Goal: Navigation & Orientation: Find specific page/section

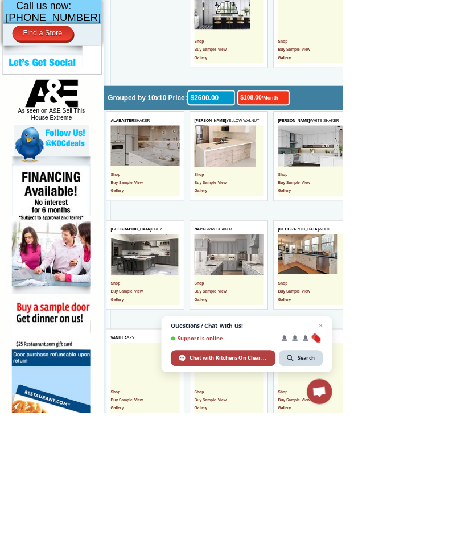
scroll to position [509, 0]
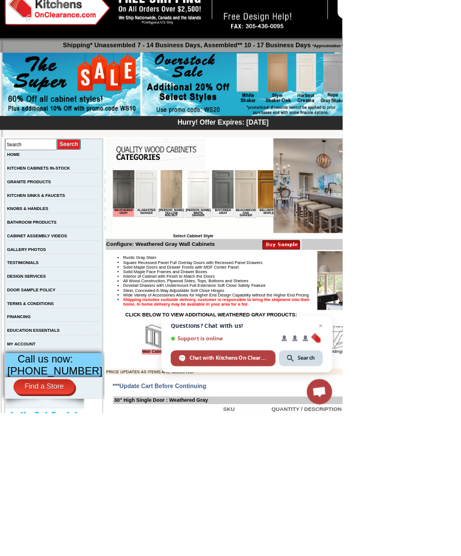
scroll to position [36, 0]
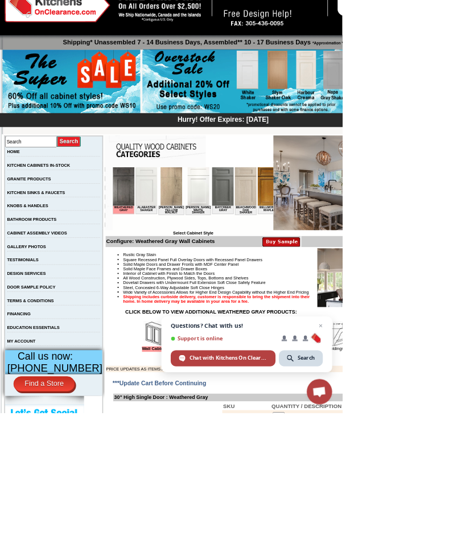
click at [131, 201] on img at bounding box center [127, 193] width 29 height 52
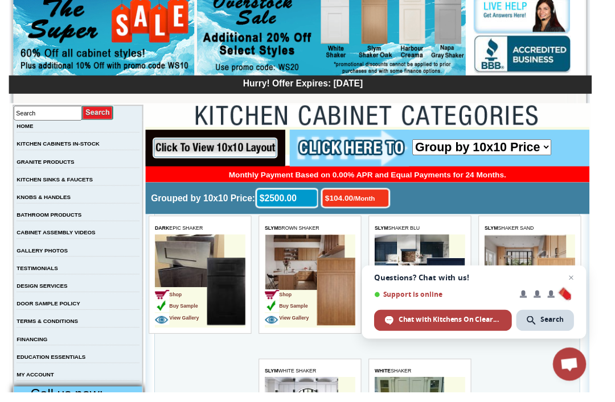
click at [593, 292] on span "Close chat" at bounding box center [586, 285] width 14 height 14
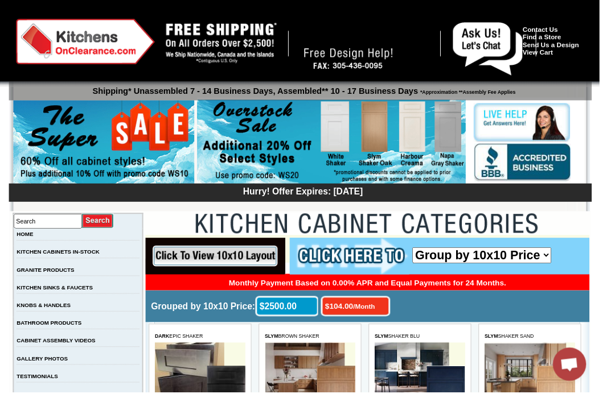
click at [357, 134] on img at bounding box center [339, 145] width 275 height 87
click at [412, 128] on img at bounding box center [339, 145] width 275 height 87
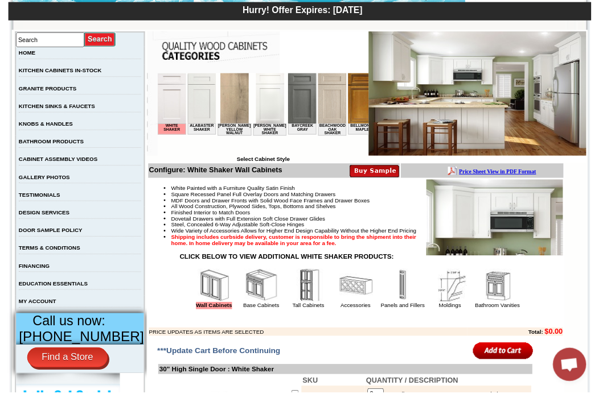
scroll to position [186, 0]
click at [300, 112] on img at bounding box center [305, 99] width 29 height 52
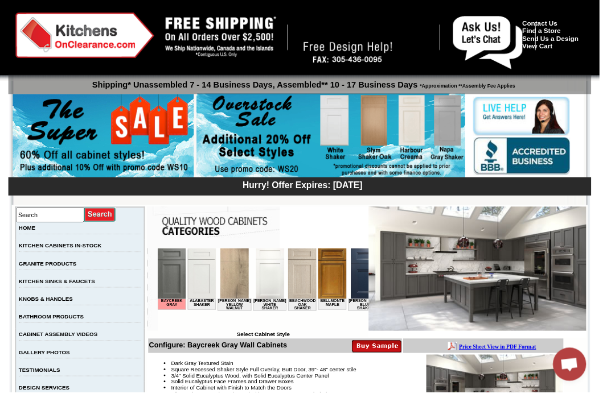
scroll to position [42, 0]
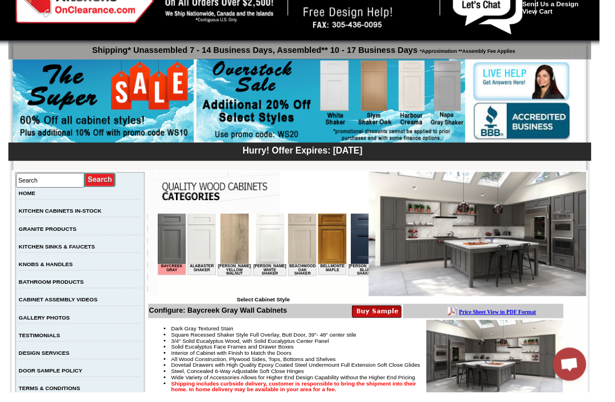
click at [541, 221] on img at bounding box center [489, 239] width 223 height 127
click at [512, 257] on img at bounding box center [489, 239] width 223 height 127
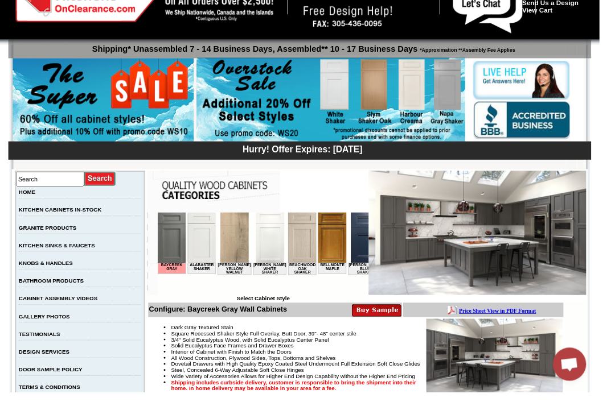
click at [181, 244] on img at bounding box center [172, 238] width 29 height 52
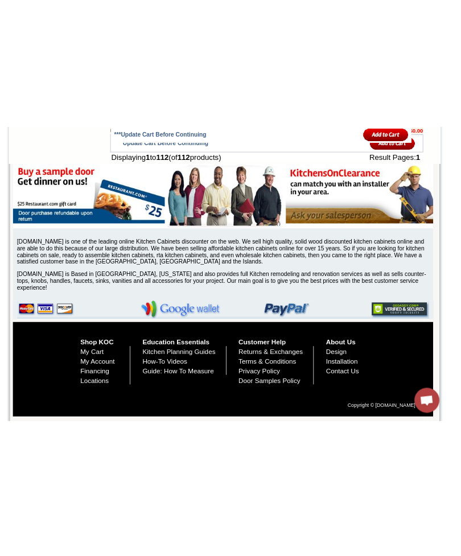
scroll to position [5278, 0]
